Goal: Navigation & Orientation: Go to known website

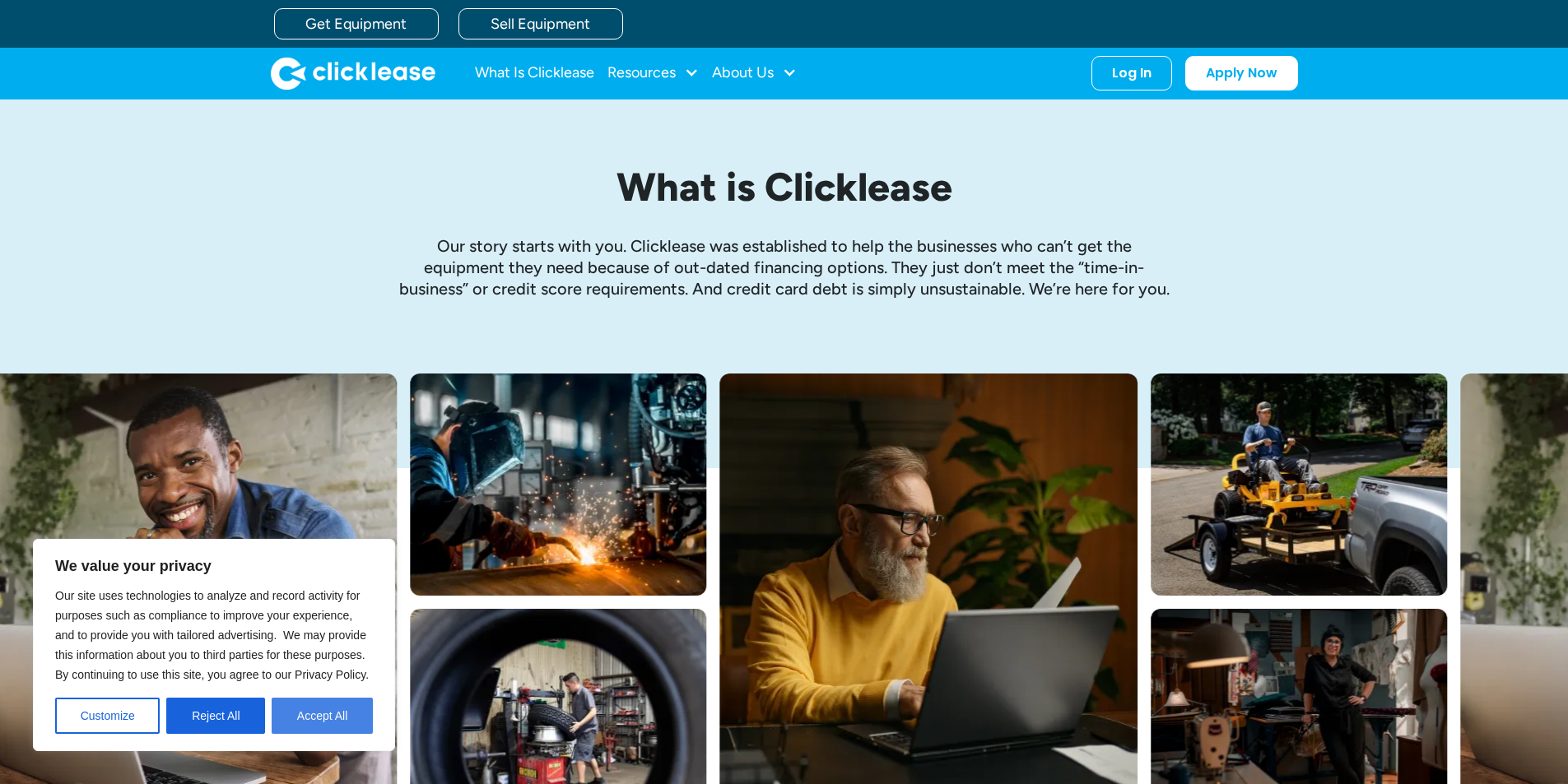
click at [331, 722] on button "Accept All" at bounding box center [322, 715] width 101 height 36
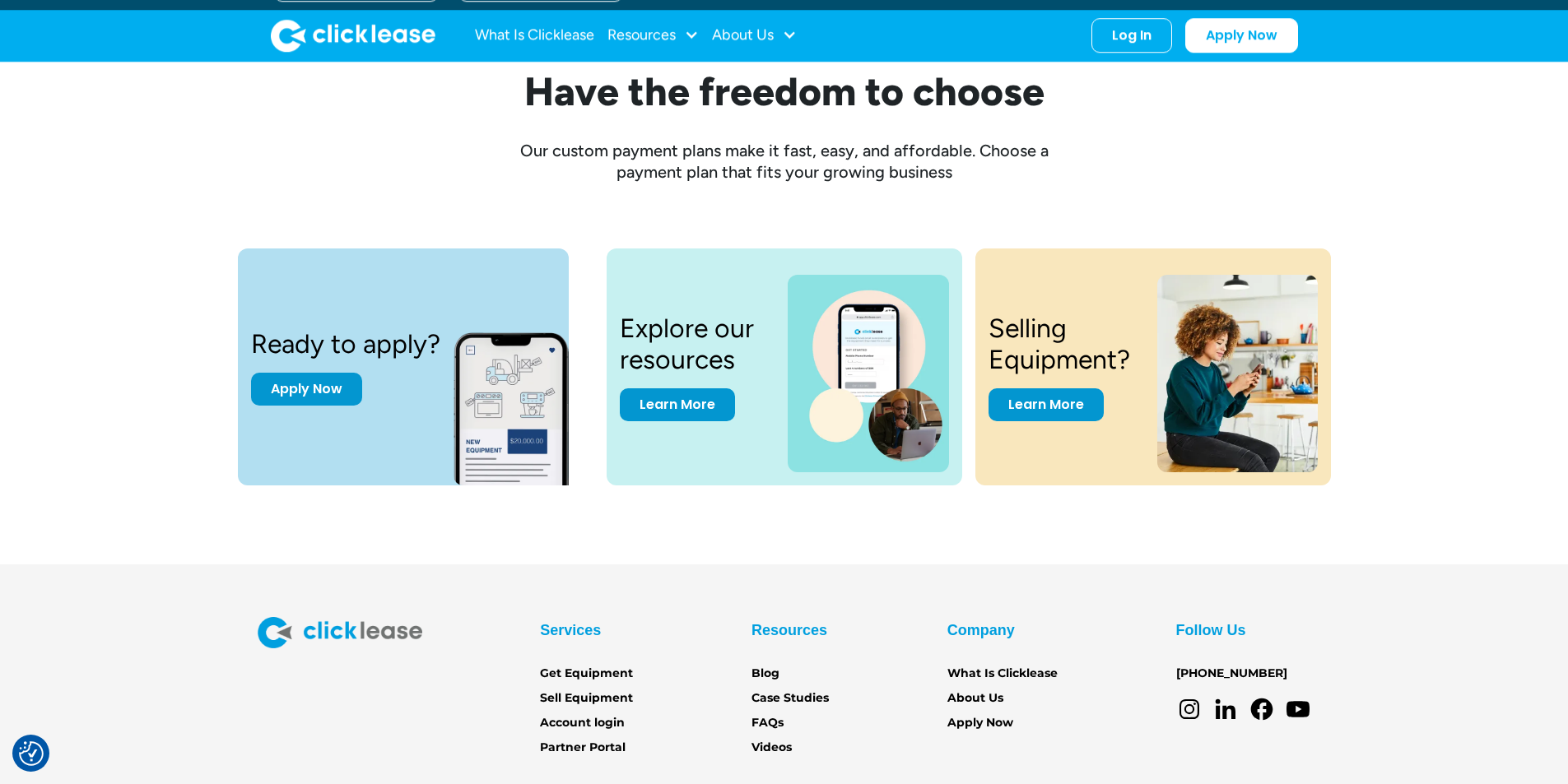
scroll to position [2084, 0]
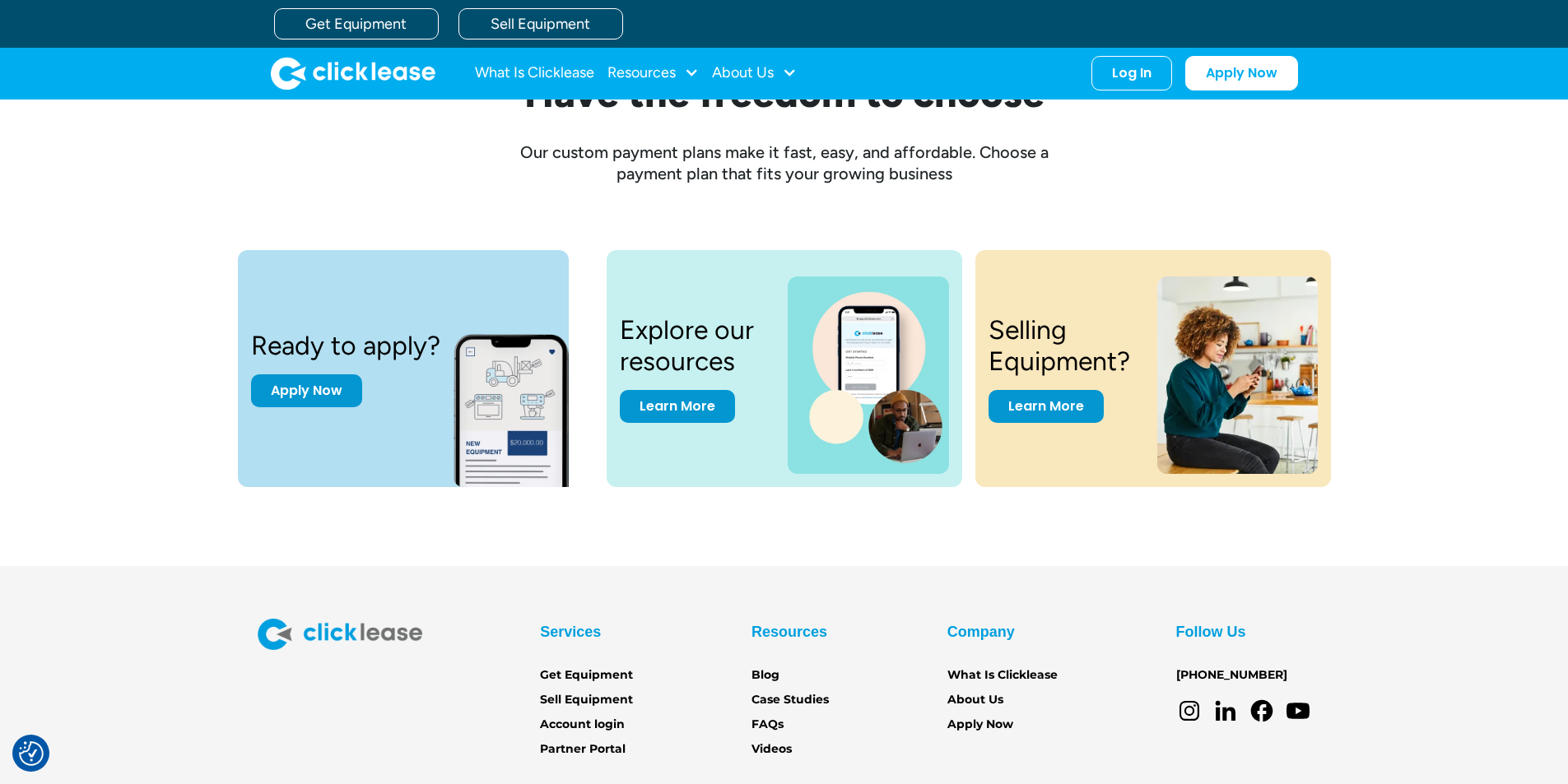
click at [1298, 713] on icon at bounding box center [1297, 711] width 23 height 17
